Goal: Transaction & Acquisition: Purchase product/service

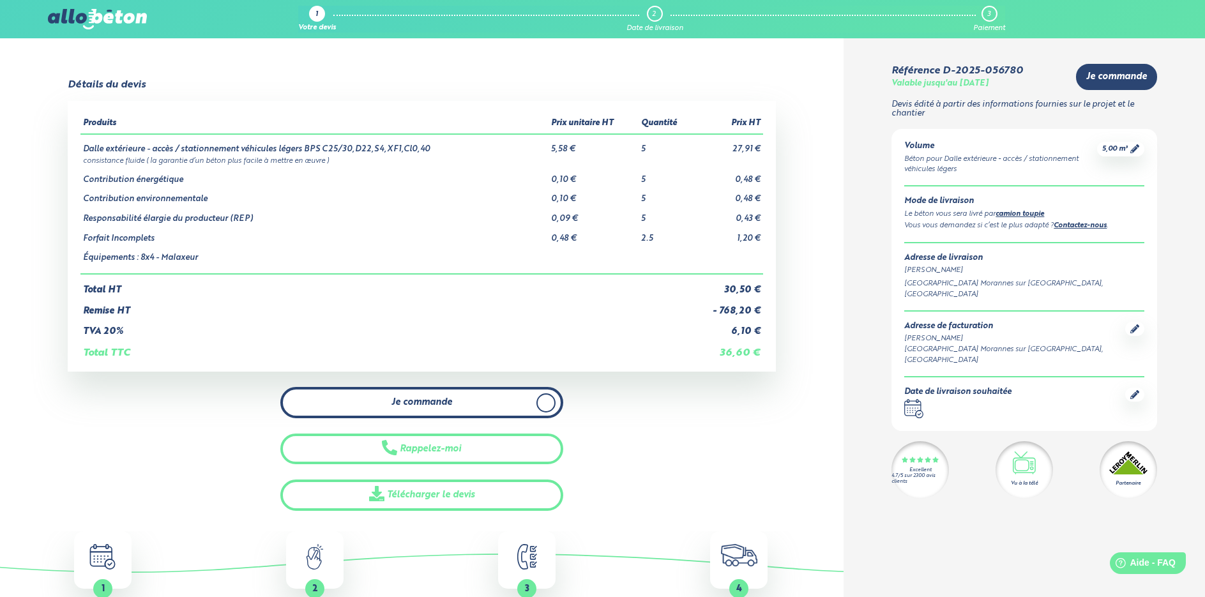
click at [441, 401] on span "Je commande" at bounding box center [421, 402] width 61 height 11
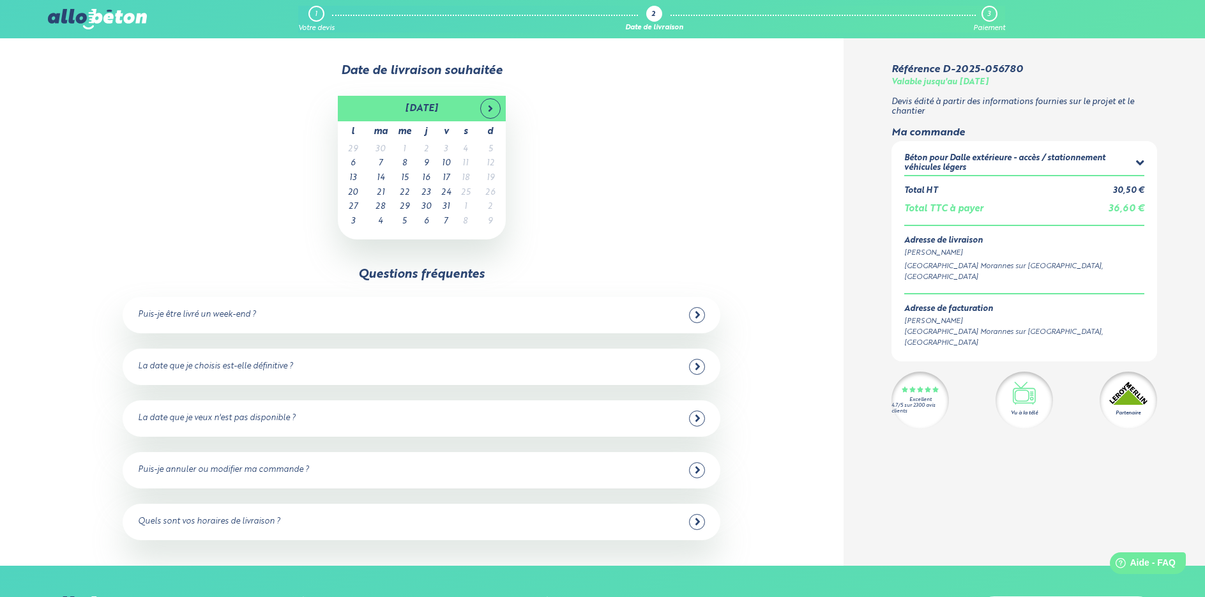
click at [448, 148] on td "3" at bounding box center [446, 149] width 20 height 15
click at [583, 280] on div "Questions fréquentes Puis-je être livré un week-end ? Non malheureusement, nous…" at bounding box center [422, 404] width 598 height 273
click at [348, 163] on td "6" at bounding box center [353, 163] width 31 height 15
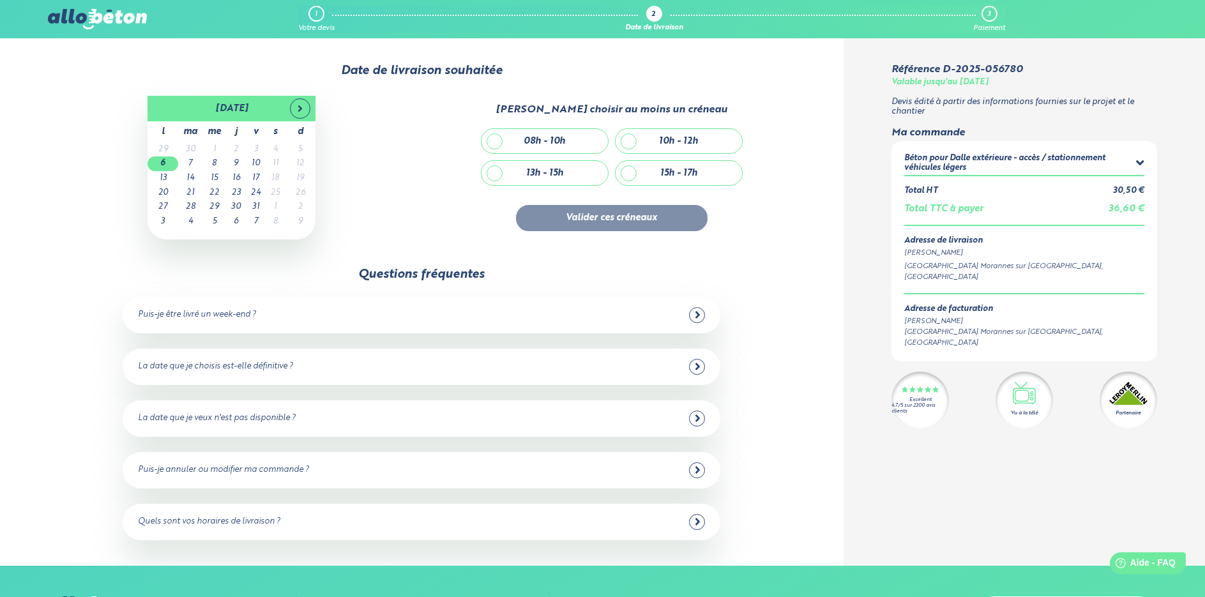
click at [290, 419] on div "La date que je veux n'est pas disponible ?" at bounding box center [217, 419] width 158 height 10
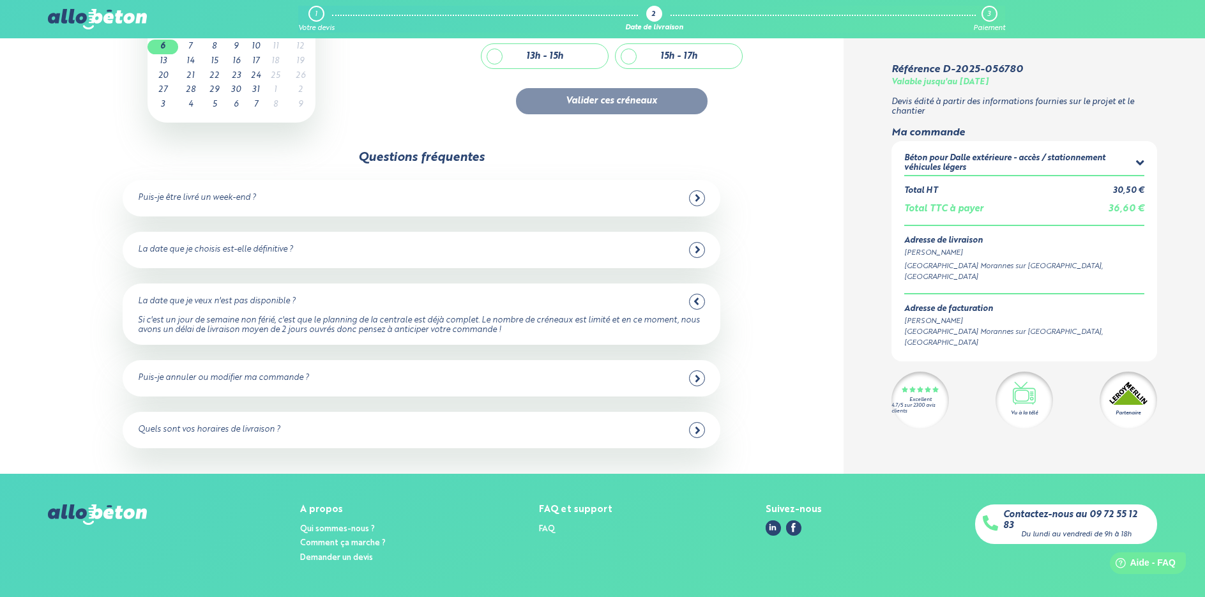
scroll to position [128, 0]
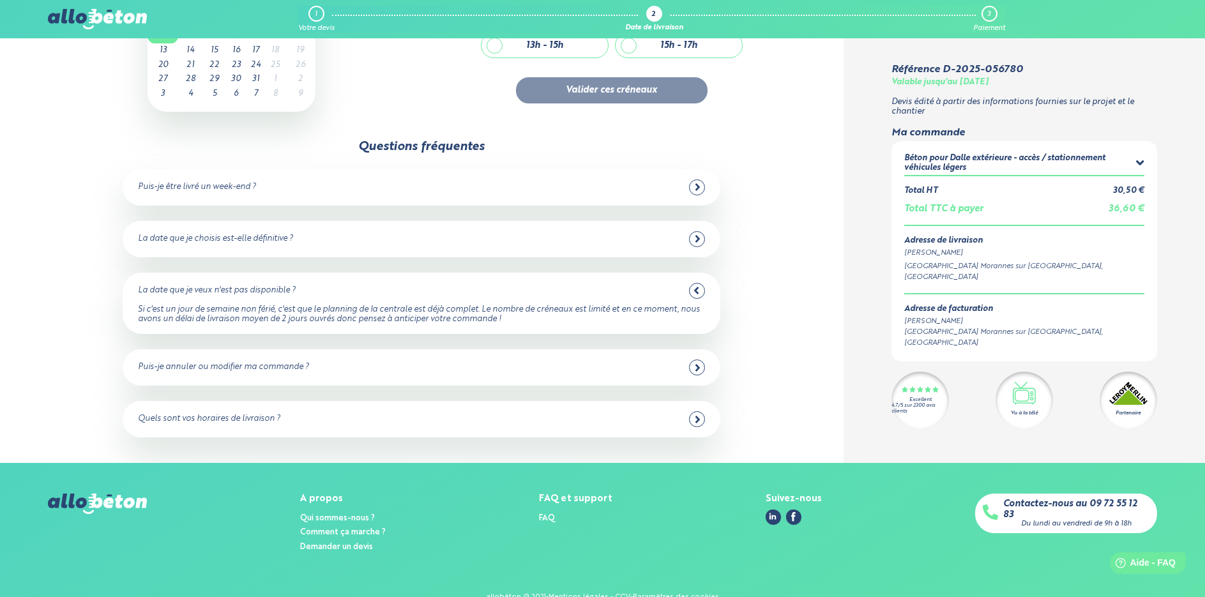
click at [342, 376] on div "Puis-je annuler ou modifier ma commande ? Oui, vous pouvez annuler jusqu'à 48 h…" at bounding box center [422, 367] width 598 height 36
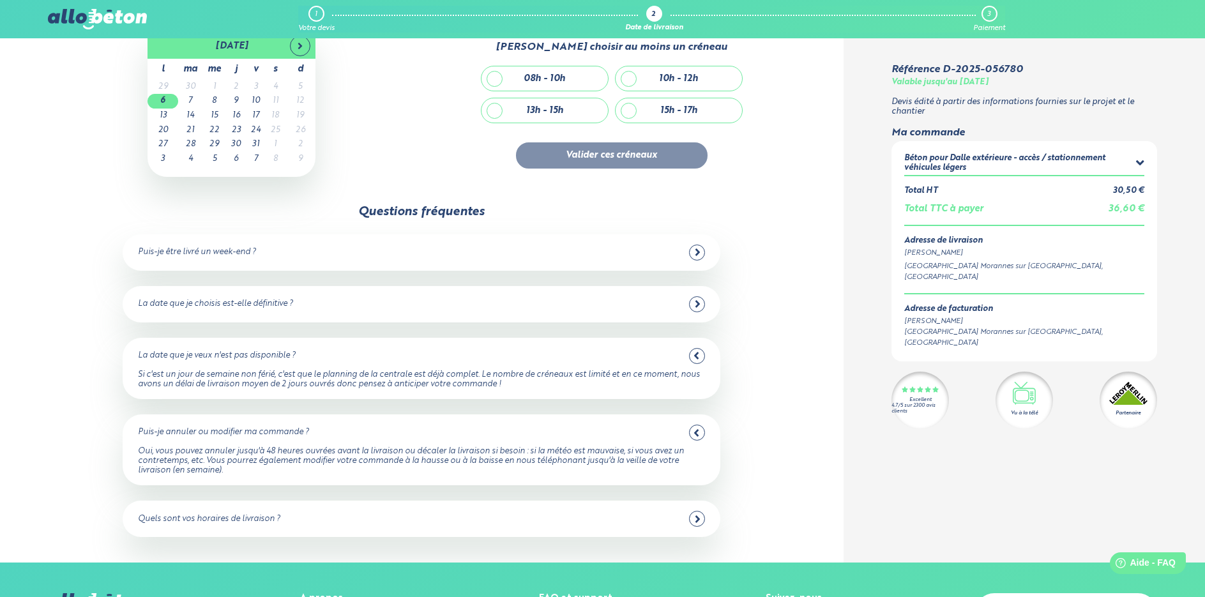
scroll to position [0, 0]
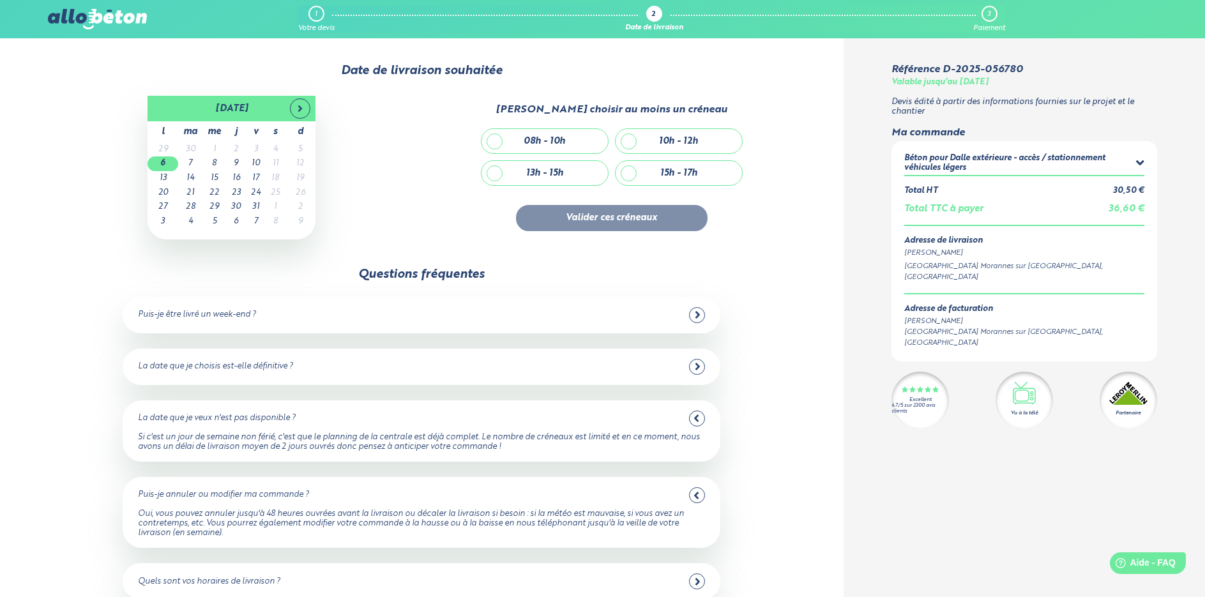
click at [529, 143] on div "08h - 10h" at bounding box center [545, 141] width 42 height 11
checkbox input "true"
click at [610, 213] on button "Valider ces créneaux" at bounding box center [612, 218] width 192 height 26
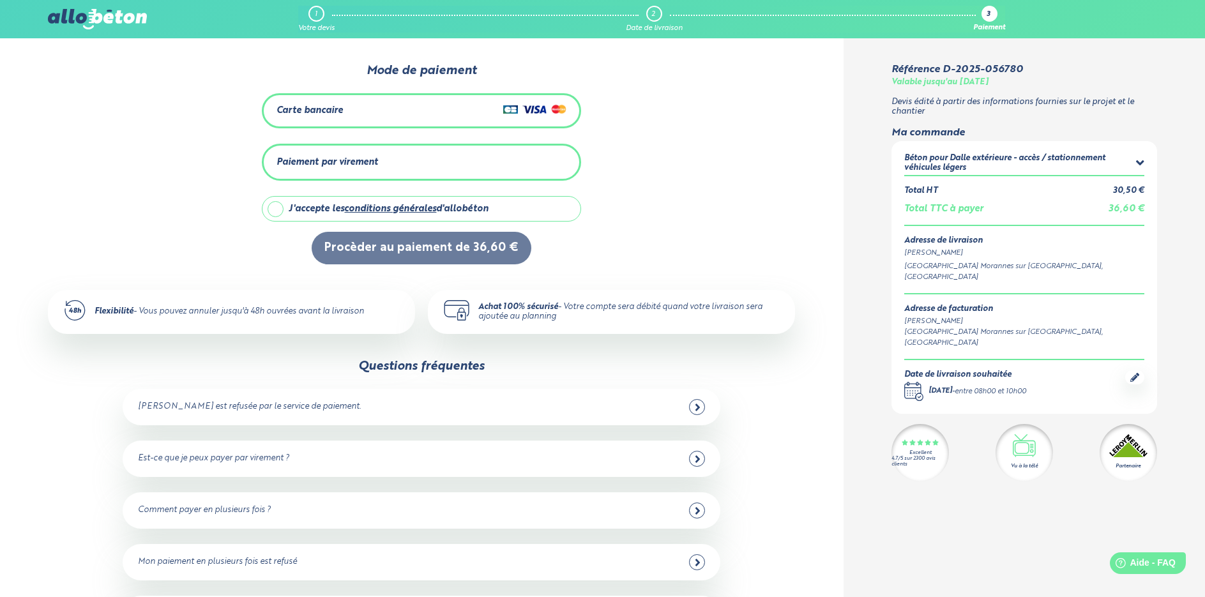
click at [277, 202] on label "J'accepte les conditions générales d'allobéton" at bounding box center [421, 209] width 319 height 26
checkbox input "true"
click at [391, 102] on div "Carte bancaire" at bounding box center [421, 111] width 290 height 19
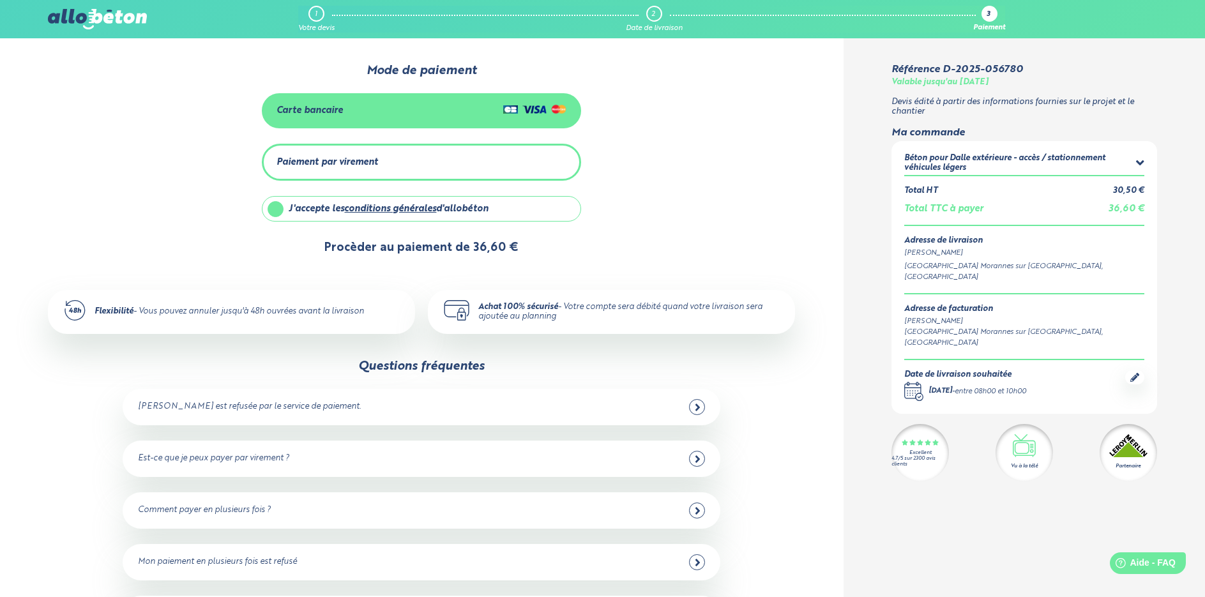
click at [407, 248] on button "Procèder au paiement de 36,60 €" at bounding box center [422, 248] width 220 height 33
